Goal: Navigation & Orientation: Find specific page/section

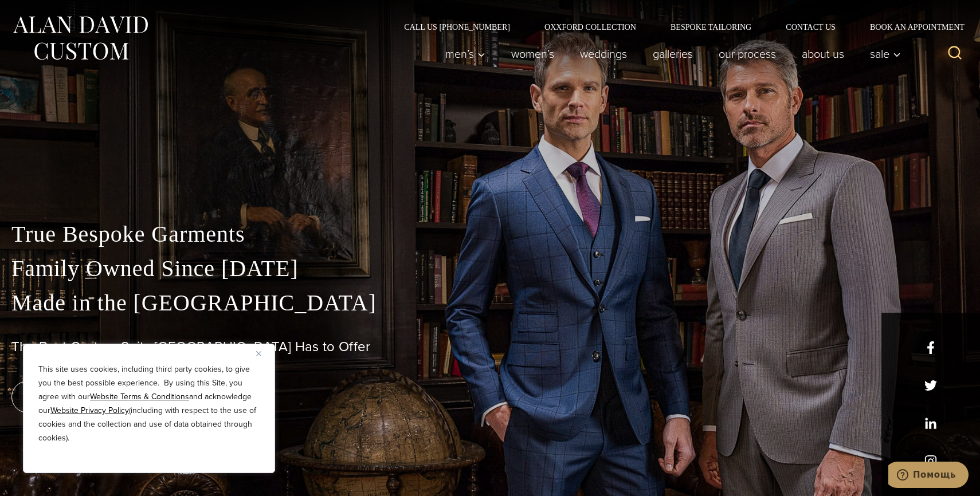
click at [258, 354] on img "Close" at bounding box center [258, 353] width 5 height 5
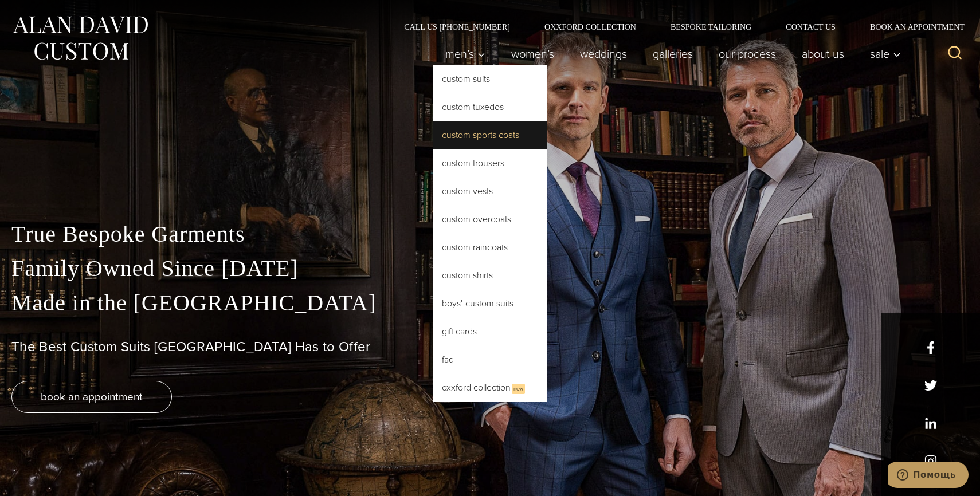
click at [458, 145] on link "Custom Sports Coats" at bounding box center [490, 135] width 115 height 28
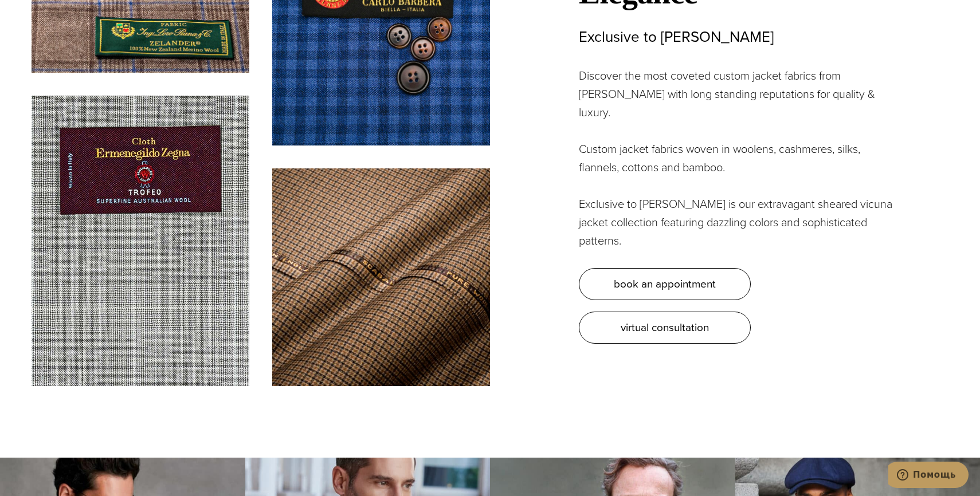
scroll to position [3697, 0]
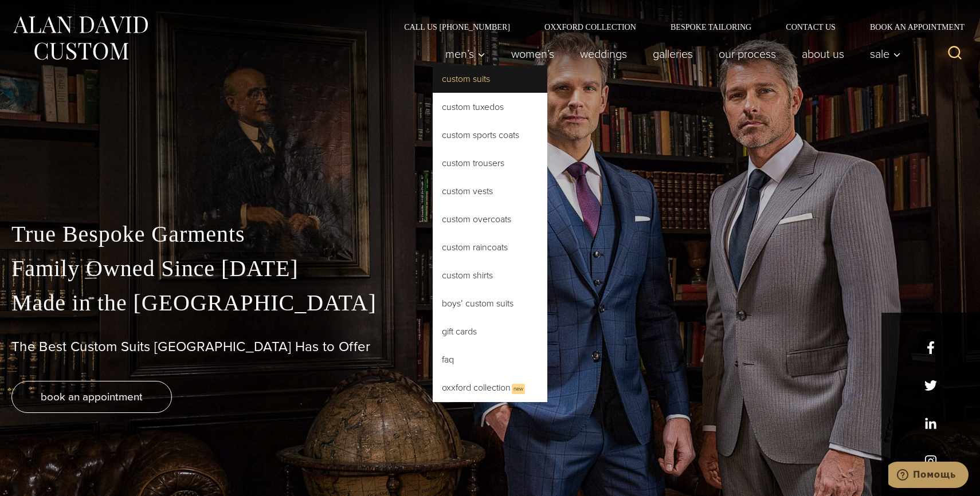
click at [461, 75] on link "Custom Suits" at bounding box center [490, 79] width 115 height 28
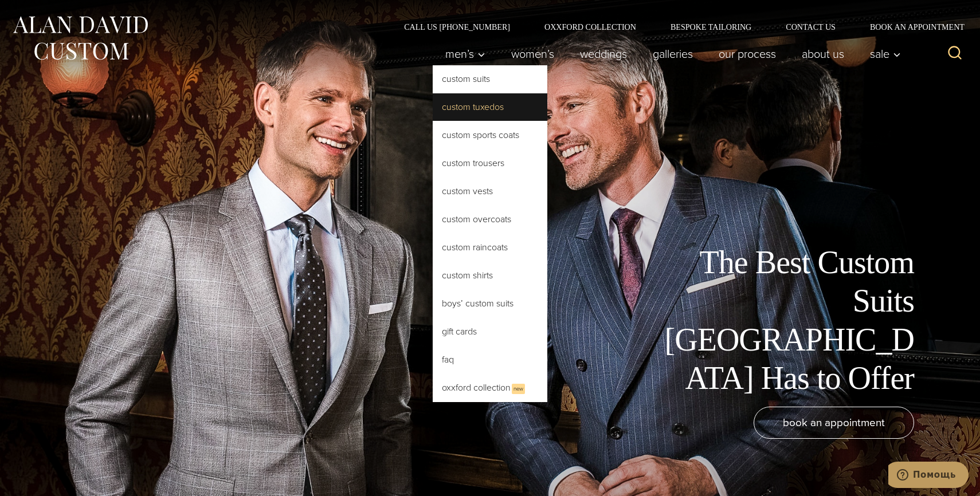
click at [471, 105] on link "Custom Tuxedos" at bounding box center [490, 107] width 115 height 28
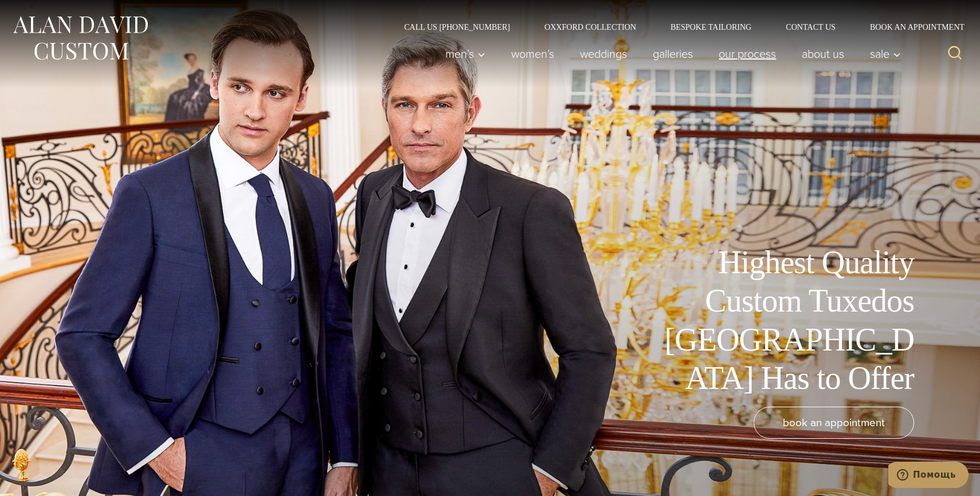
click at [734, 59] on link "Our Process" at bounding box center [747, 53] width 83 height 23
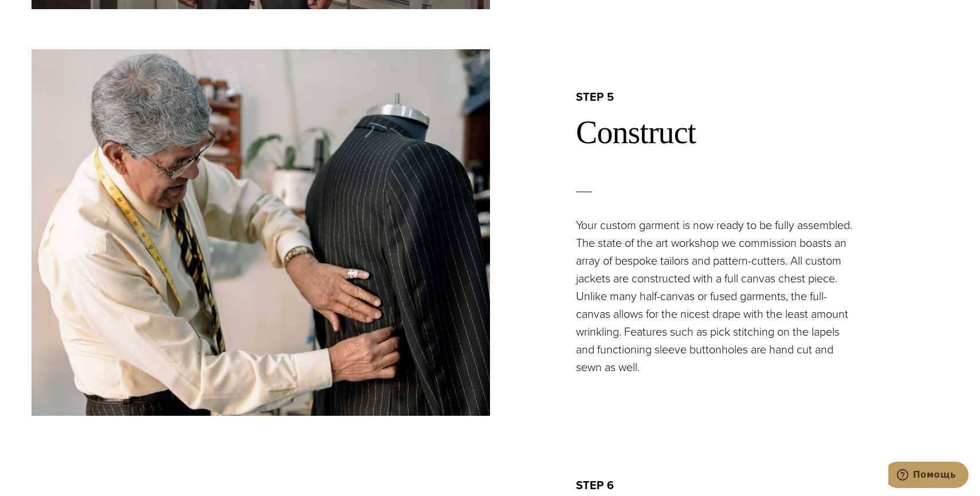
scroll to position [2390, 0]
